Goal: Task Accomplishment & Management: Complete application form

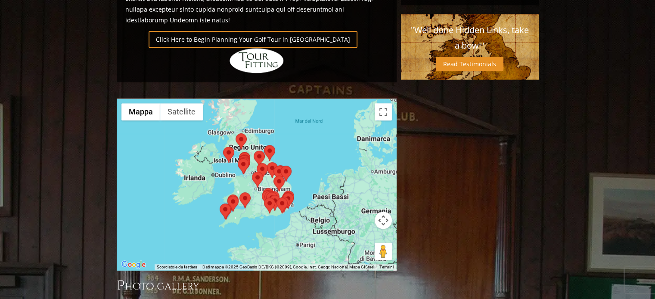
scroll to position [655, 0]
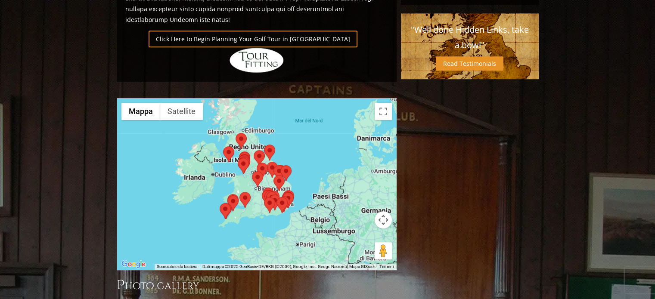
click at [220, 203] on area at bounding box center [220, 203] width 0 height 0
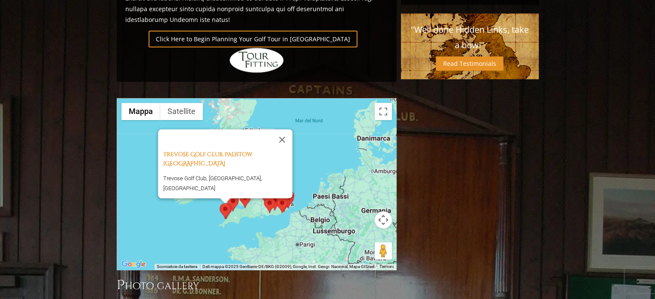
click at [236, 195] on img at bounding box center [232, 203] width 11 height 16
click at [227, 195] on area at bounding box center [227, 195] width 0 height 0
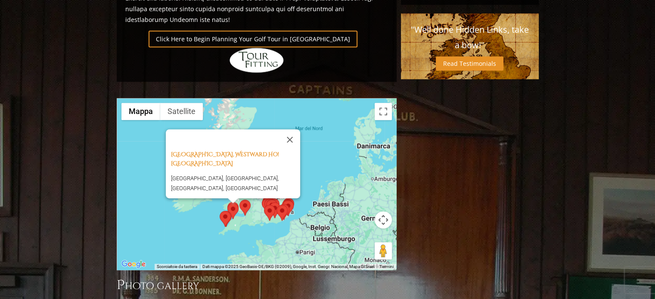
click at [239, 200] on area at bounding box center [239, 200] width 0 height 0
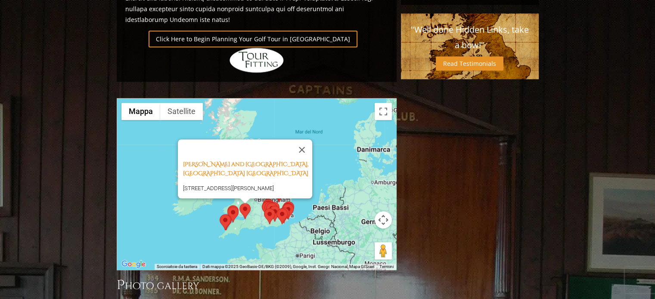
click at [239, 203] on area at bounding box center [239, 203] width 0 height 0
click at [276, 208] on area at bounding box center [276, 208] width 0 height 0
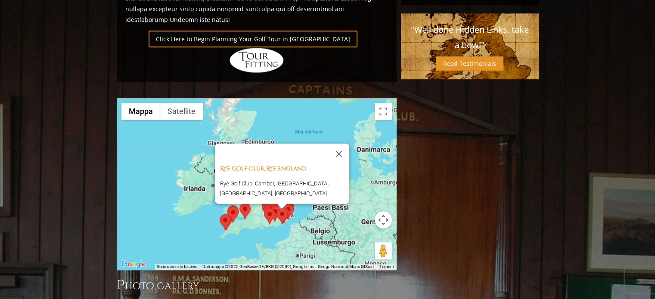
click at [313, 202] on div "Rye Golf Club, Rye England Rye Golf Club, Camber, Rye, England, United Kingdom" at bounding box center [256, 184] width 279 height 171
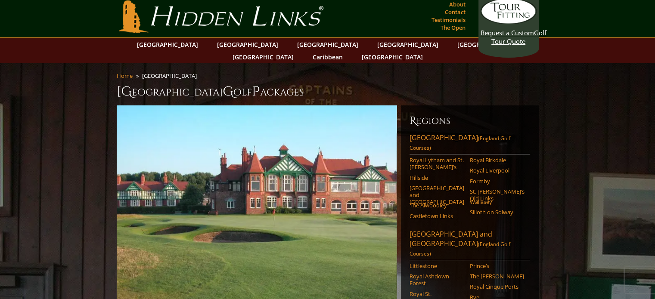
scroll to position [0, 0]
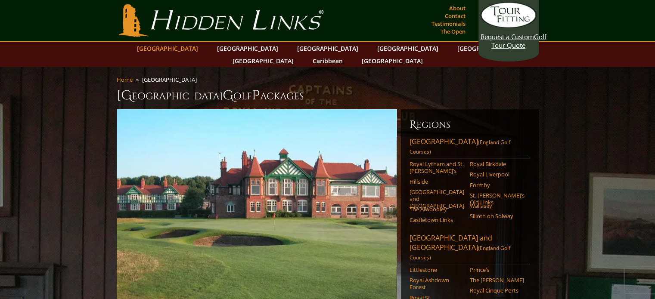
click at [199, 51] on link "[GEOGRAPHIC_DATA]" at bounding box center [168, 48] width 70 height 12
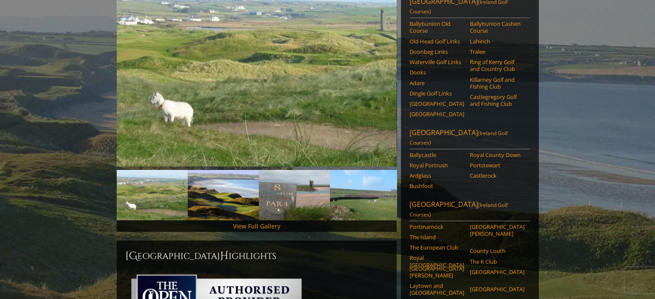
scroll to position [155, 0]
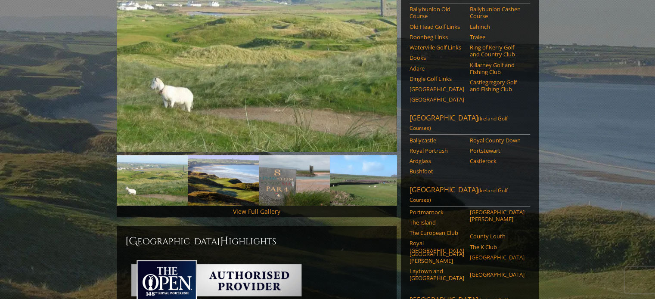
click at [477, 254] on link "Killeen Castle Golf Course" at bounding box center [497, 257] width 55 height 7
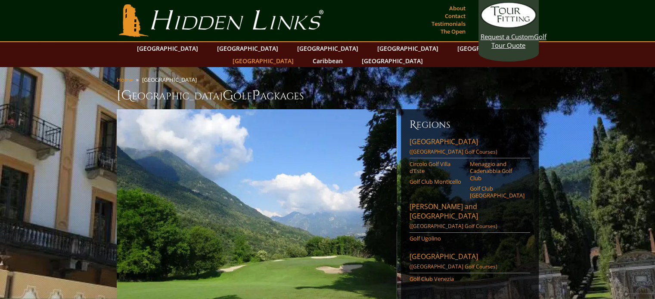
click at [298, 55] on link "[GEOGRAPHIC_DATA]" at bounding box center [263, 61] width 70 height 12
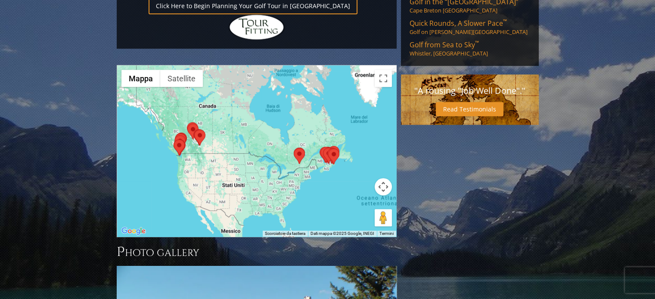
scroll to position [723, 0]
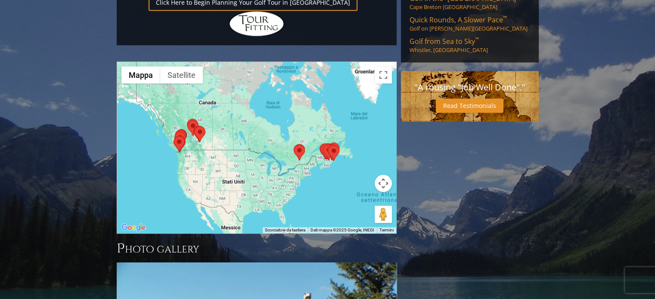
click at [174, 136] on area at bounding box center [174, 136] width 0 height 0
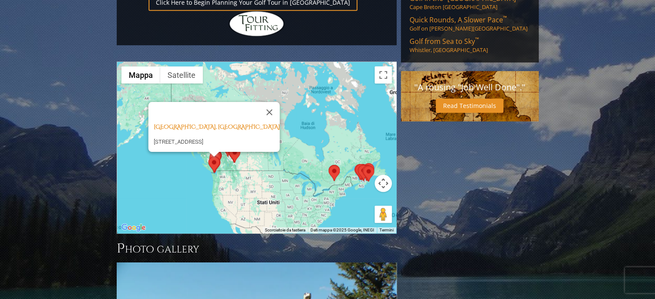
click at [186, 123] on div "Olympic View Golf Course, Victoria British Columbia 643 Latoria Rd, Victoria, B…" at bounding box center [256, 147] width 279 height 171
click at [272, 102] on button "Chiudi" at bounding box center [269, 112] width 21 height 21
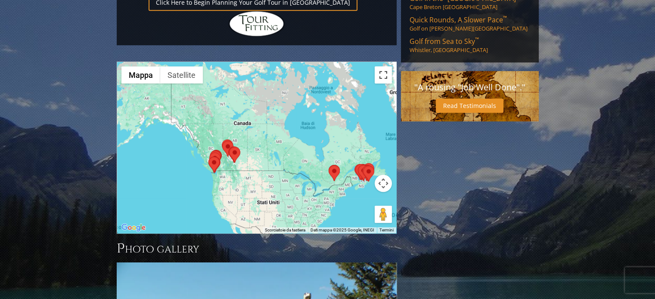
click at [383, 66] on button "Attiva/disattiva vista schermo intero" at bounding box center [383, 74] width 17 height 17
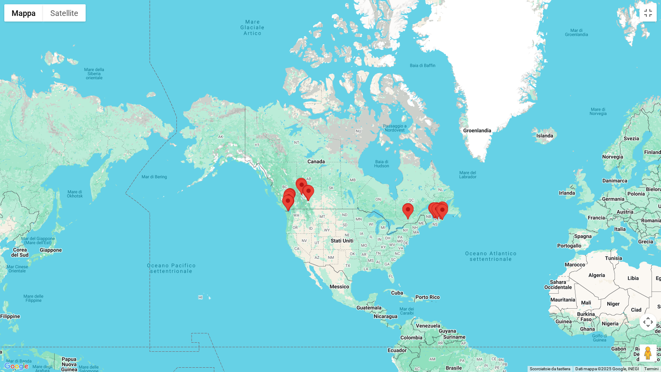
click at [282, 195] on area at bounding box center [282, 195] width 0 height 0
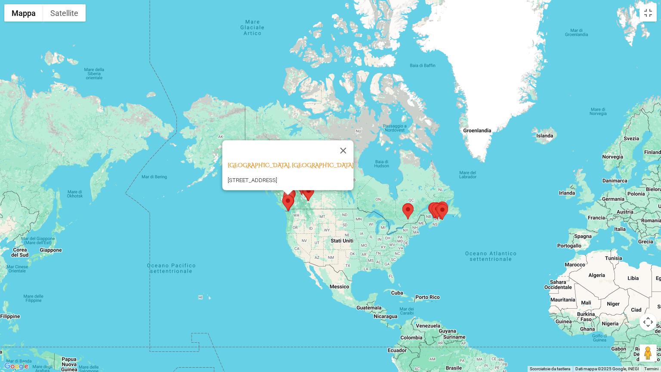
click at [288, 193] on div at bounding box center [288, 192] width 11 height 5
click at [275, 200] on div "Olympic View Golf Course, Victoria British Columbia 643 Latoria Rd, Victoria, B…" at bounding box center [330, 186] width 661 height 372
click at [403, 204] on area at bounding box center [403, 204] width 0 height 0
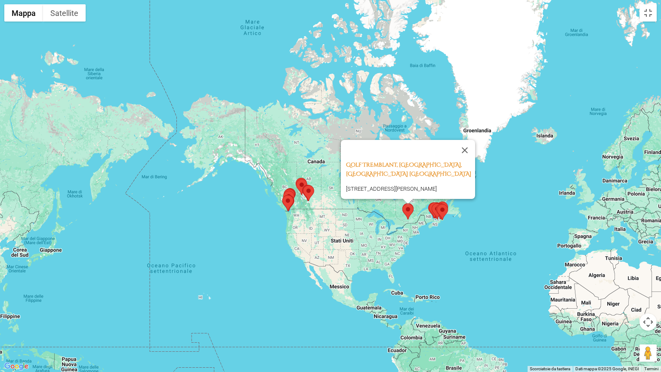
click at [403, 204] on area at bounding box center [403, 204] width 0 height 0
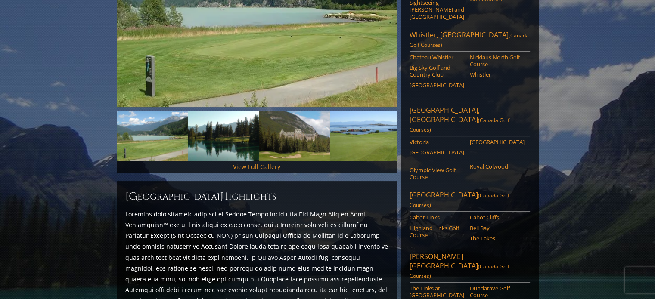
scroll to position [0, 0]
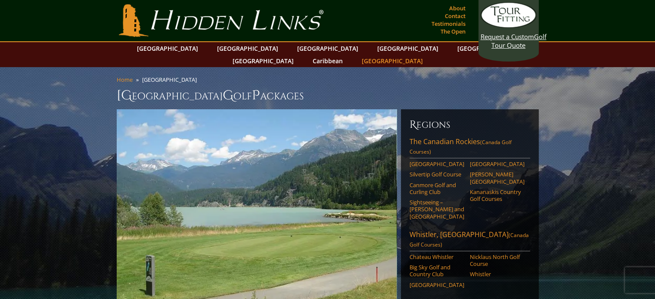
click at [427, 55] on link "[GEOGRAPHIC_DATA]" at bounding box center [392, 61] width 70 height 12
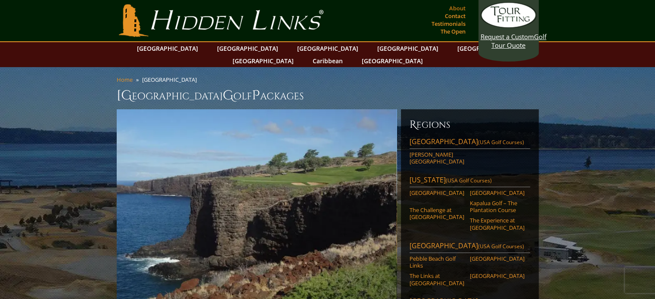
click at [455, 7] on link "About" at bounding box center [457, 8] width 21 height 12
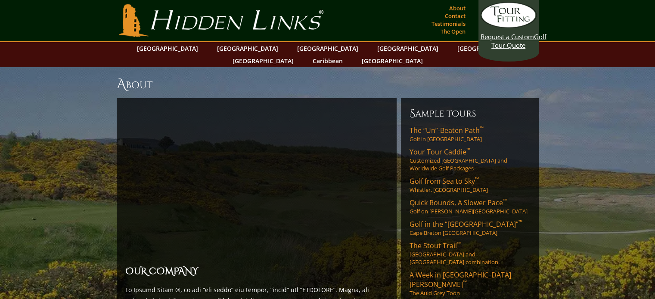
click at [455, 7] on link "About" at bounding box center [457, 8] width 21 height 12
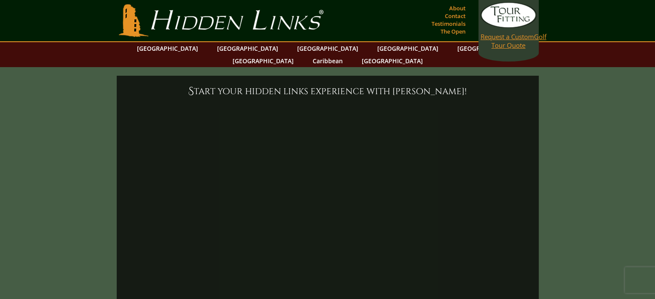
click at [500, 46] on link "Request a Custom Golf Tour Quote" at bounding box center [509, 25] width 56 height 47
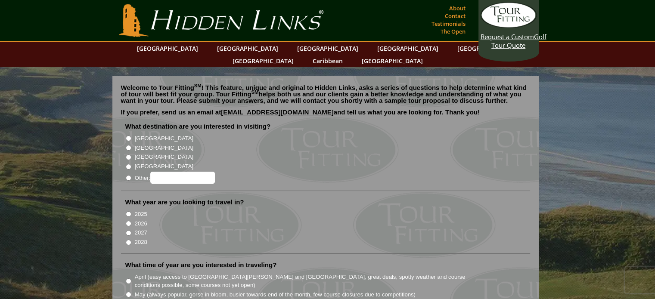
click at [127, 145] on input "[GEOGRAPHIC_DATA]" at bounding box center [129, 148] width 6 height 6
radio input "true"
click at [128, 221] on input "2026" at bounding box center [129, 224] width 6 height 6
radio input "true"
click at [126, 230] on input "2027" at bounding box center [129, 233] width 6 height 6
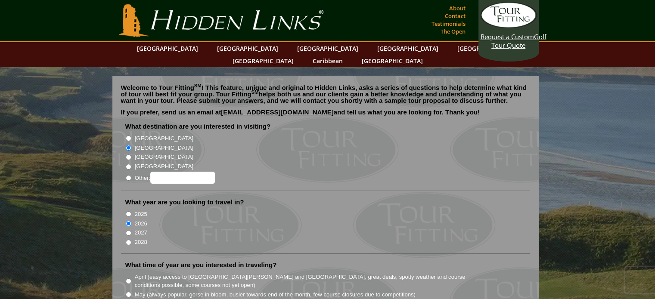
radio input "true"
click at [126, 240] on input "2028" at bounding box center [129, 243] width 6 height 6
radio input "true"
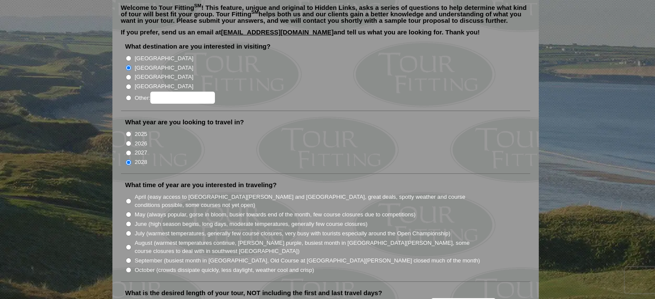
scroll to position [97, 0]
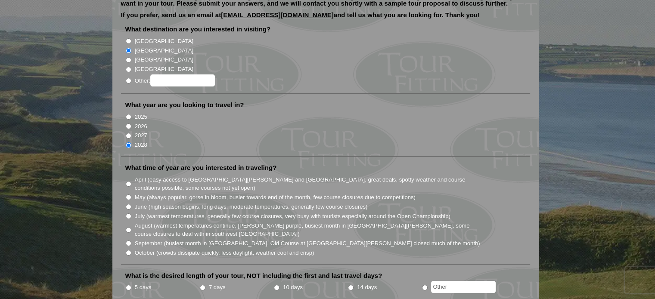
click at [257, 193] on label "May (always popular, gorse in bloom, busier towards end of the month, few cours…" at bounding box center [275, 197] width 281 height 9
click at [131, 195] on input "May (always popular, gorse in bloom, busier towards end of the month, few cours…" at bounding box center [129, 198] width 6 height 6
radio input "true"
click at [258, 203] on label "June (high season begins, long days, moderate temperatures, generally few cours…" at bounding box center [251, 207] width 233 height 9
click at [131, 204] on input "June (high season begins, long days, moderate temperatures, generally few cours…" at bounding box center [129, 207] width 6 height 6
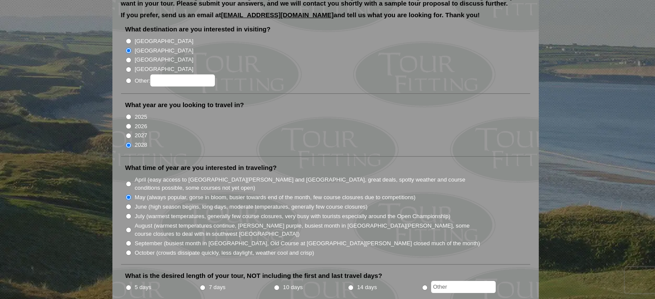
radio input "true"
click at [258, 203] on label "June (high season begins, long days, moderate temperatures, generally few cours…" at bounding box center [251, 207] width 233 height 9
click at [131, 204] on input "June (high season begins, long days, moderate temperatures, generally few cours…" at bounding box center [129, 207] width 6 height 6
click at [132, 282] on li "5 days" at bounding box center [162, 287] width 74 height 11
click at [124, 272] on li "What is the desired length of your tour, NOT including the first and last trave…" at bounding box center [325, 286] width 409 height 29
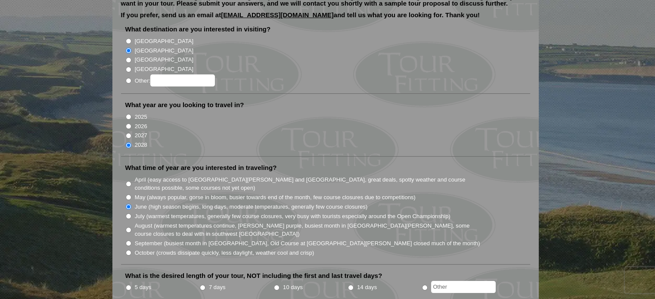
click at [126, 285] on input "5 days" at bounding box center [129, 288] width 6 height 6
radio input "true"
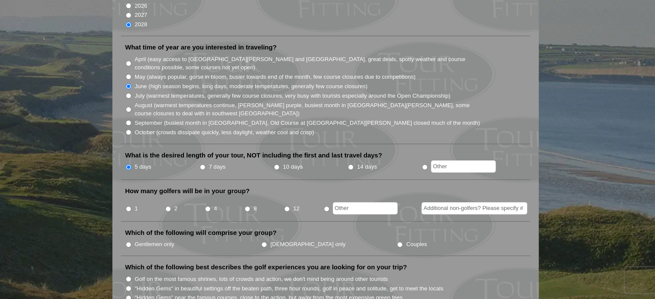
scroll to position [241, 0]
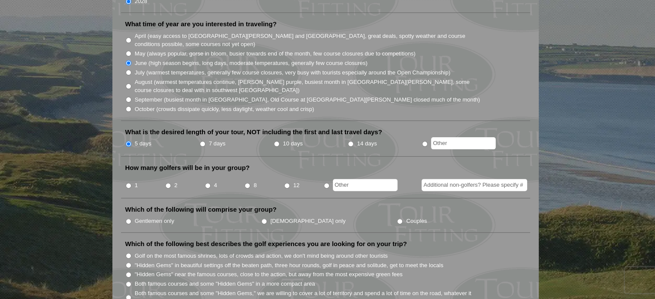
click at [127, 183] on input "1" at bounding box center [129, 186] width 6 height 6
radio input "true"
click at [177, 216] on li "Gentlemen only" at bounding box center [193, 220] width 136 height 9
click at [158, 270] on label ""Hidden Gems" near the famous courses, close to the action, but away from the m…" at bounding box center [269, 274] width 268 height 9
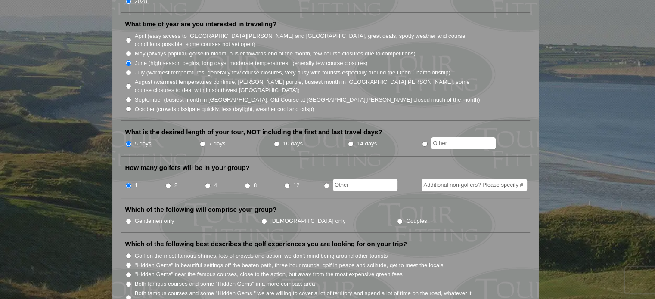
click at [131, 272] on input ""Hidden Gems" near the famous courses, close to the action, but away from the m…" at bounding box center [129, 275] width 6 height 6
radio input "true"
click at [158, 270] on label ""Hidden Gems" near the famous courses, close to the action, but away from the m…" at bounding box center [269, 274] width 268 height 9
click at [131, 272] on input ""Hidden Gems" near the famous courses, close to the action, but away from the m…" at bounding box center [129, 275] width 6 height 6
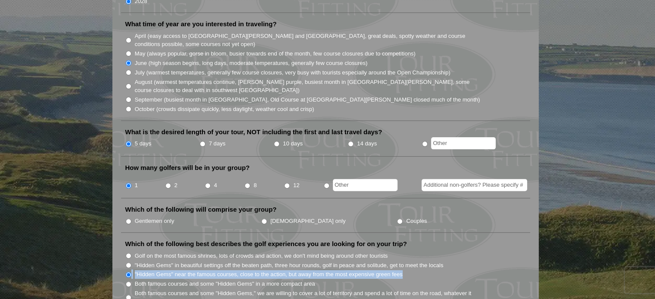
click at [158, 270] on label ""Hidden Gems" near the famous courses, close to the action, but away from the m…" at bounding box center [269, 274] width 268 height 9
click at [131, 272] on input ""Hidden Gems" near the famous courses, close to the action, but away from the m…" at bounding box center [129, 275] width 6 height 6
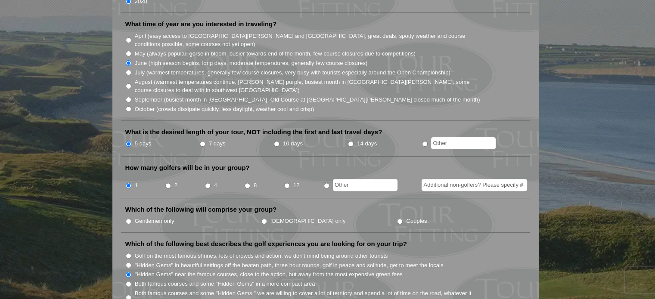
click at [201, 289] on label "Both famous courses and some "Hidden Gems," we are willing to cover a lot of te…" at bounding box center [308, 297] width 346 height 17
click at [131, 295] on input "Both famous courses and some "Hidden Gems," we are willing to cover a lot of te…" at bounding box center [129, 298] width 6 height 6
radio input "true"
click at [129, 263] on input ""Hidden Gems" in beautiful settings off the beaten path, three hour rounds, gol…" at bounding box center [129, 266] width 6 height 6
radio input "true"
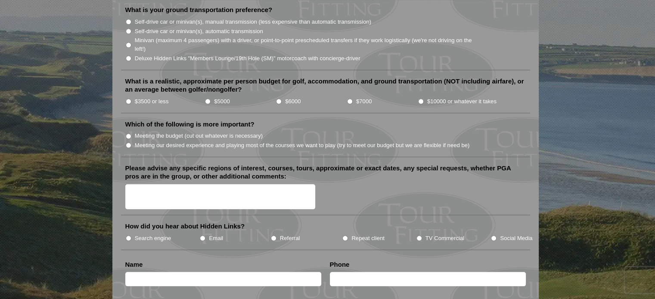
scroll to position [678, 0]
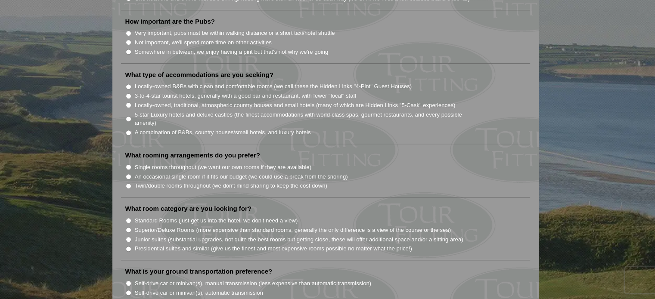
drag, startPoint x: 660, startPoint y: 113, endPoint x: 654, endPoint y: 56, distance: 58.0
click at [654, 56] on section "Welcome to Tour Fitting SM ! This feature, unique and original to Hidden Links,…" at bounding box center [327, 29] width 655 height 1280
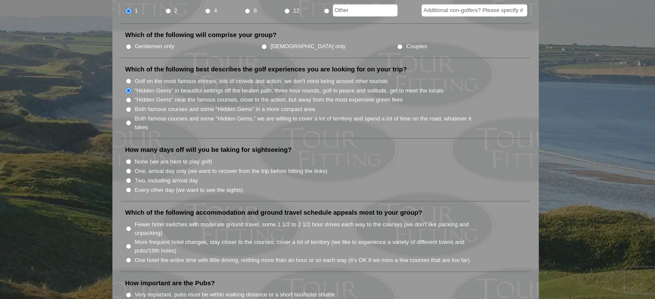
click at [184, 158] on label "None (we are here to play golf)" at bounding box center [174, 162] width 78 height 9
click at [131, 159] on input "None (we are here to play golf)" at bounding box center [129, 162] width 6 height 6
radio input "true"
click at [127, 187] on input "Every other day (we want to see the sights)" at bounding box center [129, 190] width 6 height 6
radio input "true"
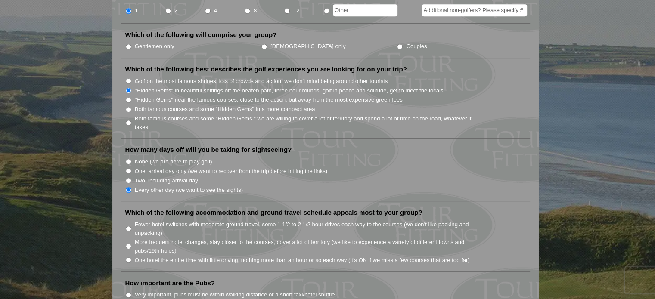
click at [127, 187] on input "Every other day (we want to see the sights)" at bounding box center [129, 190] width 6 height 6
click at [132, 237] on li "More frequent hotel changes, stay closer to the courses, cover a lot of territo…" at bounding box center [328, 246] width 407 height 18
click at [124, 226] on li "Which of the following accommodation and ground travel schedule appeals most to…" at bounding box center [325, 239] width 409 height 63
click at [127, 244] on input "More frequent hotel changes, stay closer to the courses, cover a lot of territo…" at bounding box center [129, 247] width 6 height 6
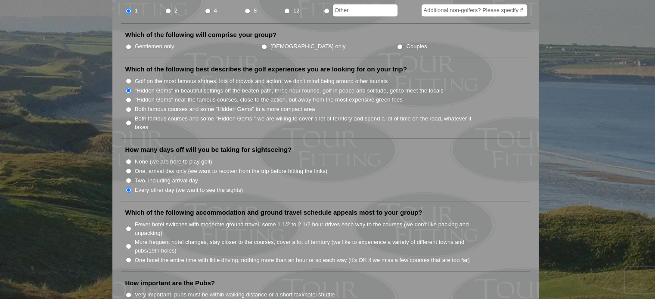
radio input "true"
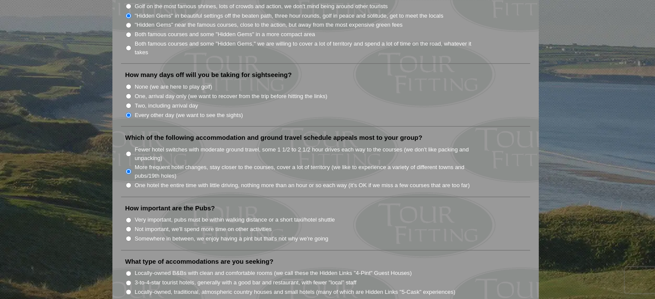
scroll to position [496, 0]
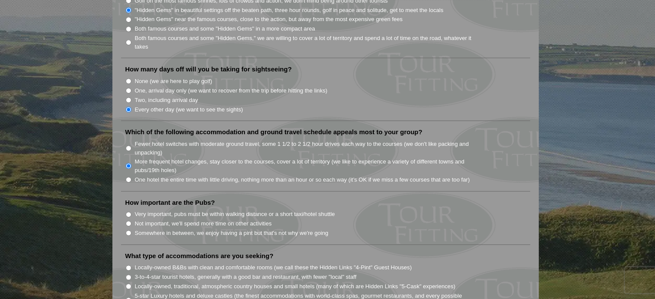
click at [130, 230] on input "Somewhere in between, we enjoy having a pint but that's not why we're going" at bounding box center [129, 233] width 6 height 6
radio input "true"
click at [130, 230] on input "Somewhere in between, we enjoy having a pint but that's not why we're going" at bounding box center [129, 233] width 6 height 6
click at [126, 212] on input "Very important, pubs must be within walking distance or a short taxi/hotel shut…" at bounding box center [129, 215] width 6 height 6
radio input "true"
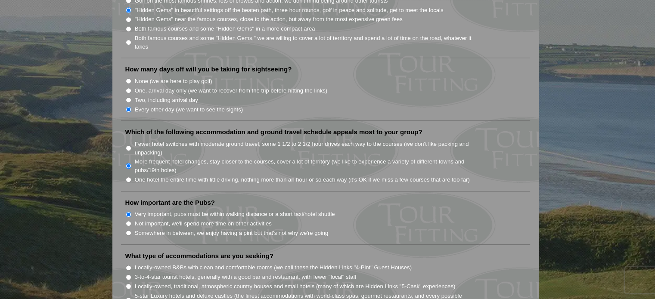
click at [126, 221] on input "Not important, we'll spend more time on other activities" at bounding box center [129, 224] width 6 height 6
radio input "true"
click at [126, 230] on input "Somewhere in between, we enjoy having a pint but that's not why we're going" at bounding box center [129, 233] width 6 height 6
radio input "true"
click at [126, 212] on input "Very important, pubs must be within walking distance or a short taxi/hotel shut…" at bounding box center [129, 215] width 6 height 6
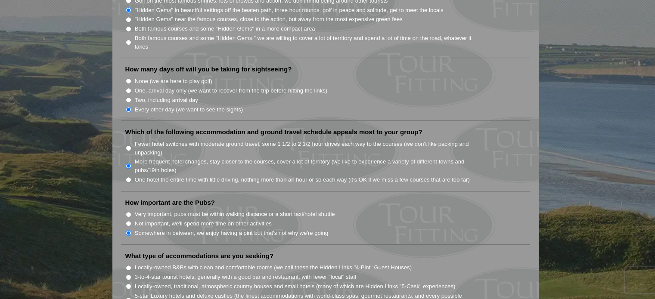
radio input "true"
click at [126, 265] on input "Locally-owned B&Bs with clean and comfortable rooms (we call these the Hidden L…" at bounding box center [129, 268] width 6 height 6
radio input "true"
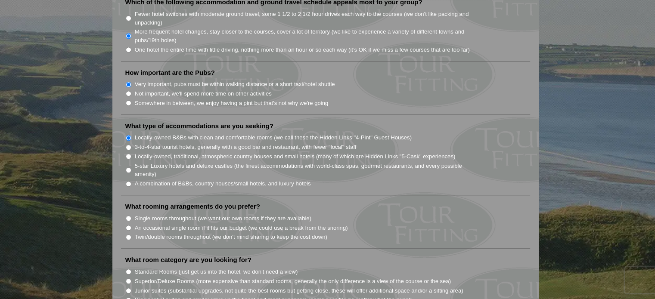
scroll to position [634, 0]
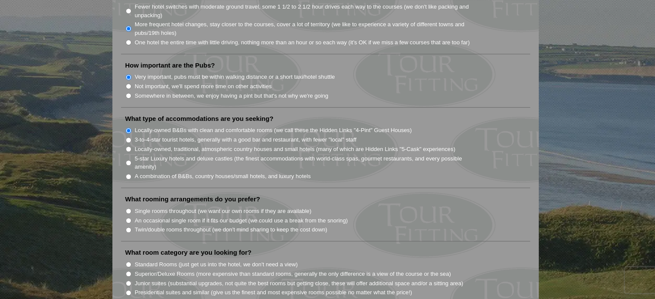
click at [127, 206] on li "Single rooms throughout (we want our own rooms if they are available)" at bounding box center [328, 210] width 407 height 9
click at [126, 262] on input "Standard Rooms (just get us into the hotel, we don't need a view)" at bounding box center [129, 265] width 6 height 6
radio input "true"
click at [127, 206] on li "Single rooms throughout (we want our own rooms if they are available)" at bounding box center [328, 210] width 407 height 9
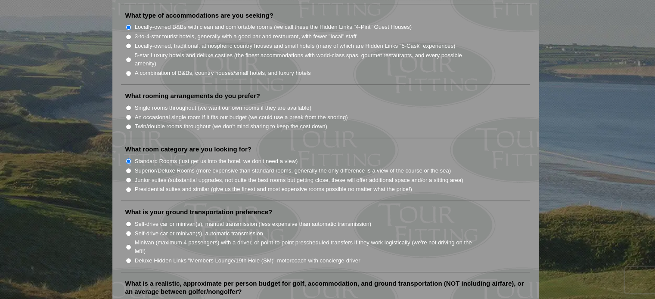
scroll to position [754, 0]
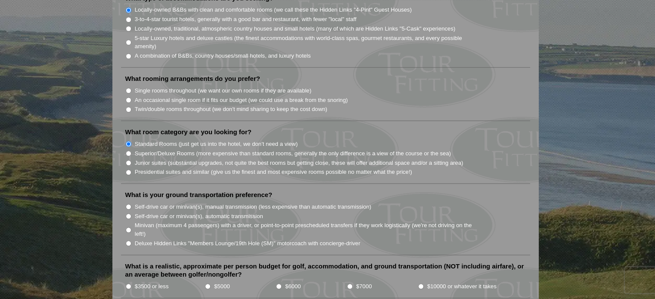
click at [130, 227] on input "Minivan (maximum 4 passengers) with a driver, or point-to-point prescheduled tr…" at bounding box center [129, 230] width 6 height 6
radio input "true"
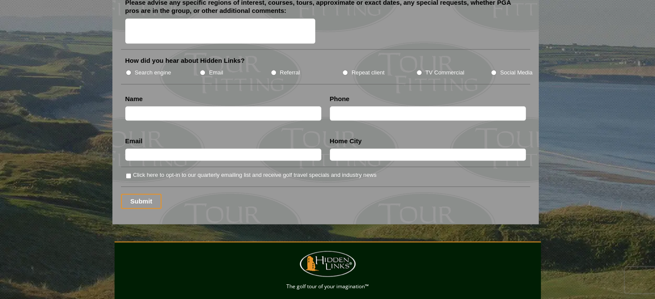
scroll to position [1111, 0]
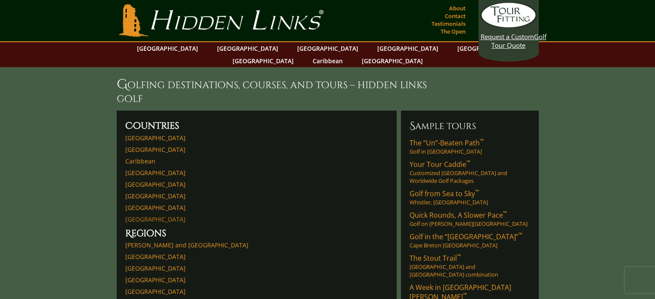
click at [135, 215] on link "[GEOGRAPHIC_DATA]" at bounding box center [155, 219] width 60 height 8
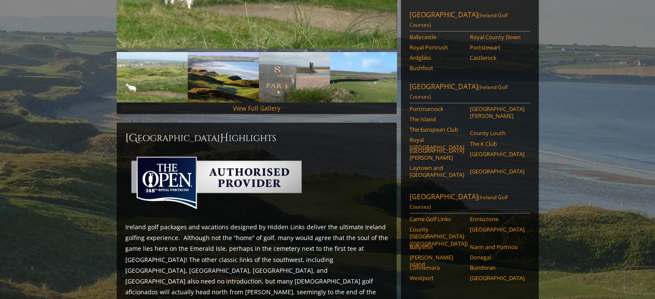
scroll to position [264, 0]
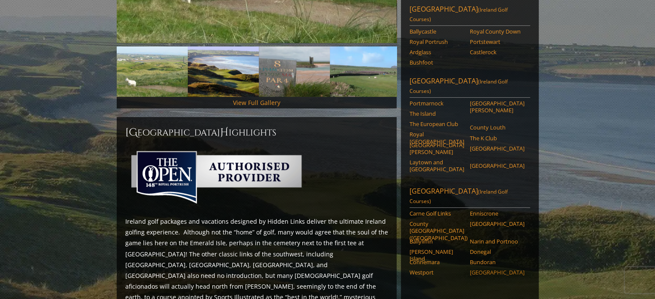
click at [479, 269] on link "Galway Bay Golf Resort" at bounding box center [497, 272] width 55 height 7
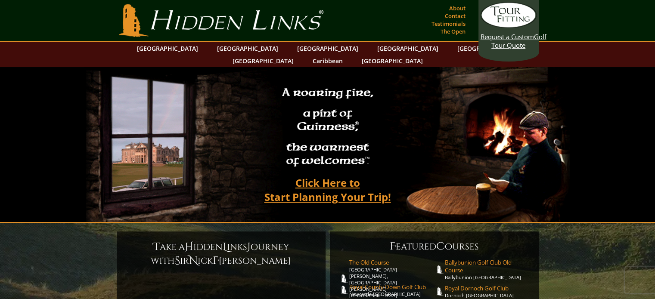
click at [292, 26] on link "Hidden Links Golf" at bounding box center [221, 20] width 209 height 33
click at [162, 240] on h6 "T ake a H idden L inks J ourney with S ir N ick F aldo" at bounding box center [221, 254] width 192 height 28
click at [205, 240] on h6 "T ake a H idden L inks J ourney with S ir N ick F aldo" at bounding box center [221, 254] width 192 height 28
